Goal: Task Accomplishment & Management: Use online tool/utility

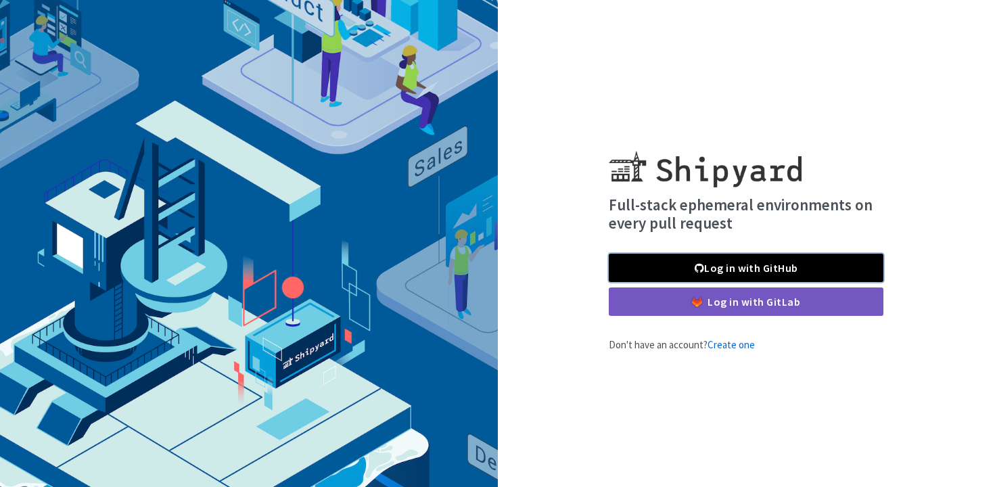
click at [743, 266] on link "Log in with GitHub" at bounding box center [746, 268] width 275 height 28
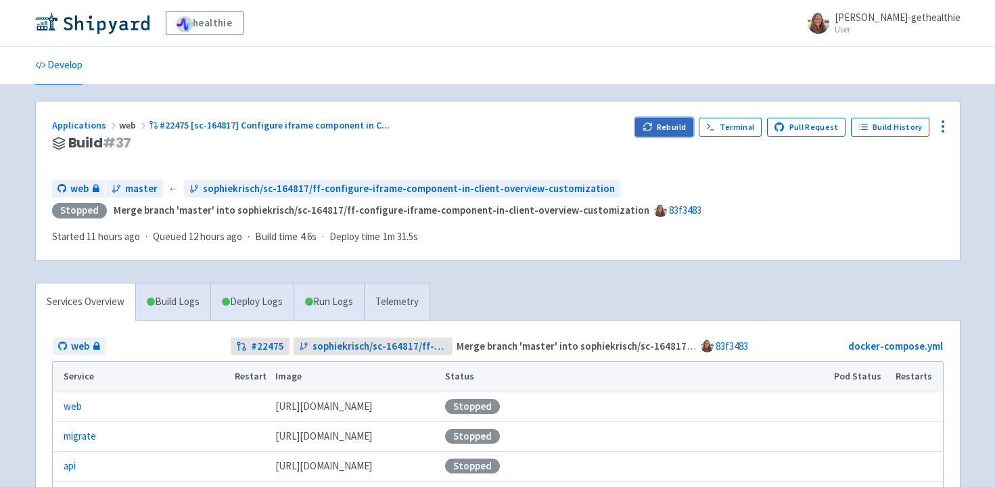
click at [663, 128] on button "Rebuild" at bounding box center [664, 127] width 58 height 19
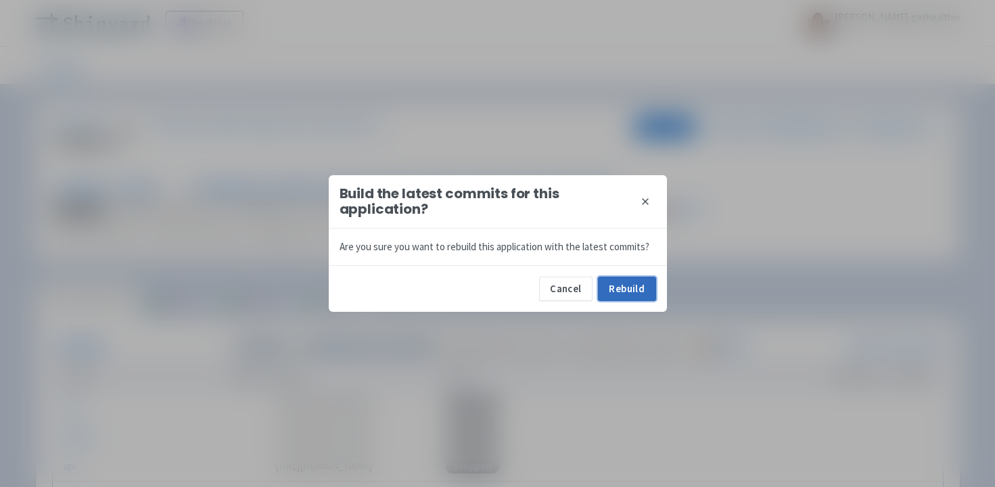
click at [626, 287] on button "Rebuild" at bounding box center [627, 289] width 58 height 24
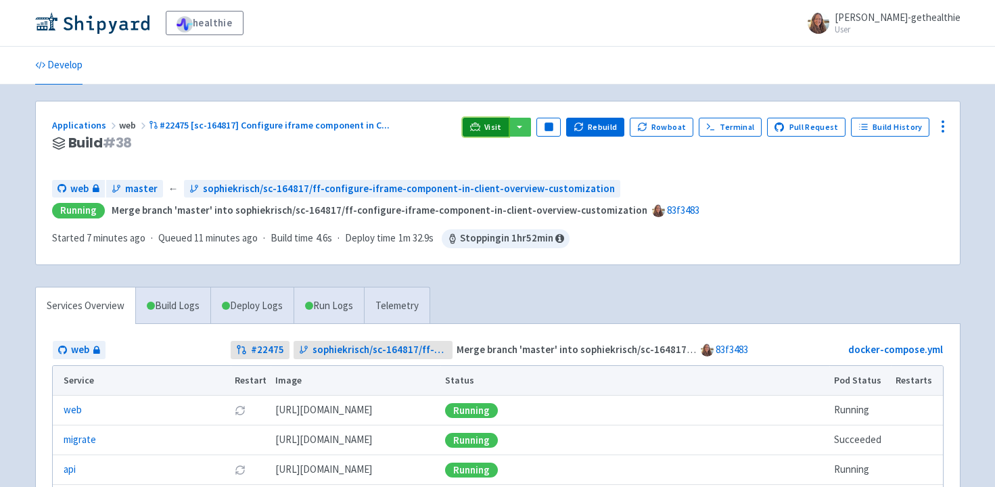
click at [491, 128] on link "Visit" at bounding box center [486, 127] width 46 height 19
